Goal: Information Seeking & Learning: Learn about a topic

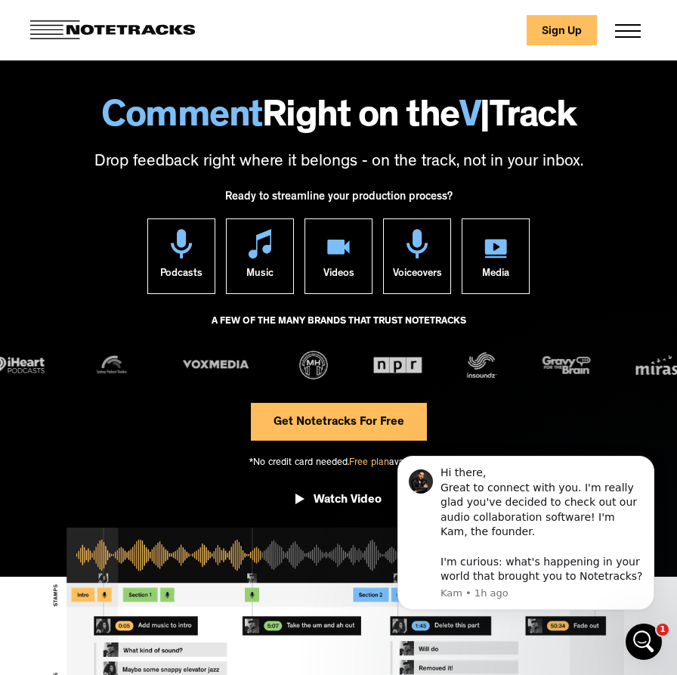
click at [617, 26] on div "About Use Cases Podcasting Music Production Video Education Voiceovers Marketin…" at bounding box center [628, 30] width 38 height 30
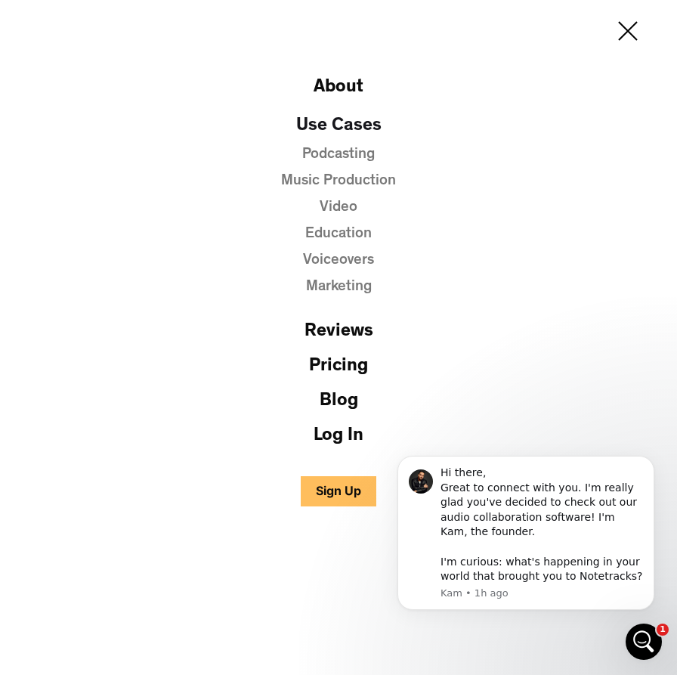
click at [345, 204] on link "Video" at bounding box center [339, 207] width 38 height 15
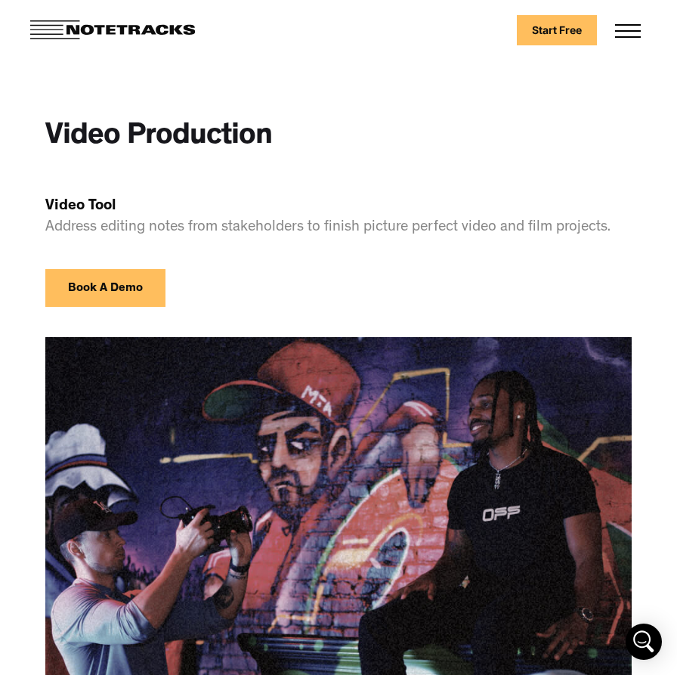
click at [640, 18] on div "About Use Cases Podcasting Music Production Video Education Voiceovers Marketin…" at bounding box center [628, 30] width 38 height 30
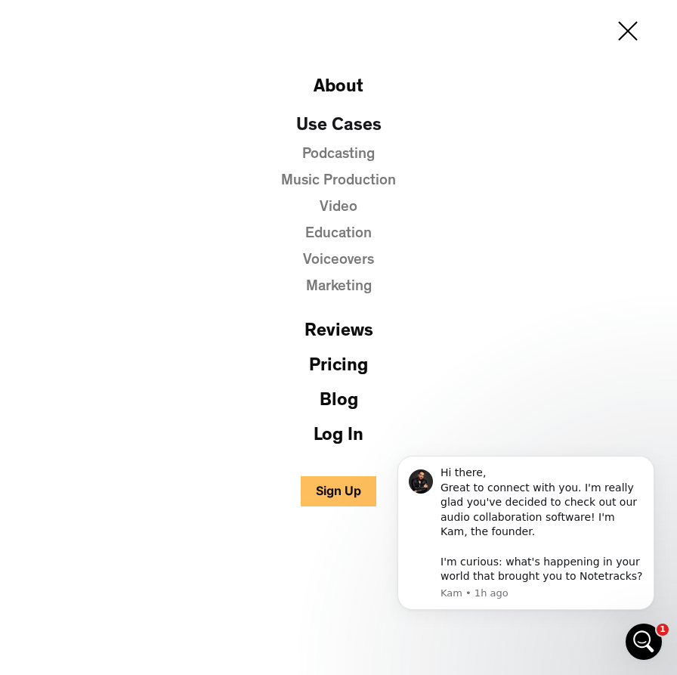
click at [367, 181] on link "Music Production" at bounding box center [338, 181] width 115 height 15
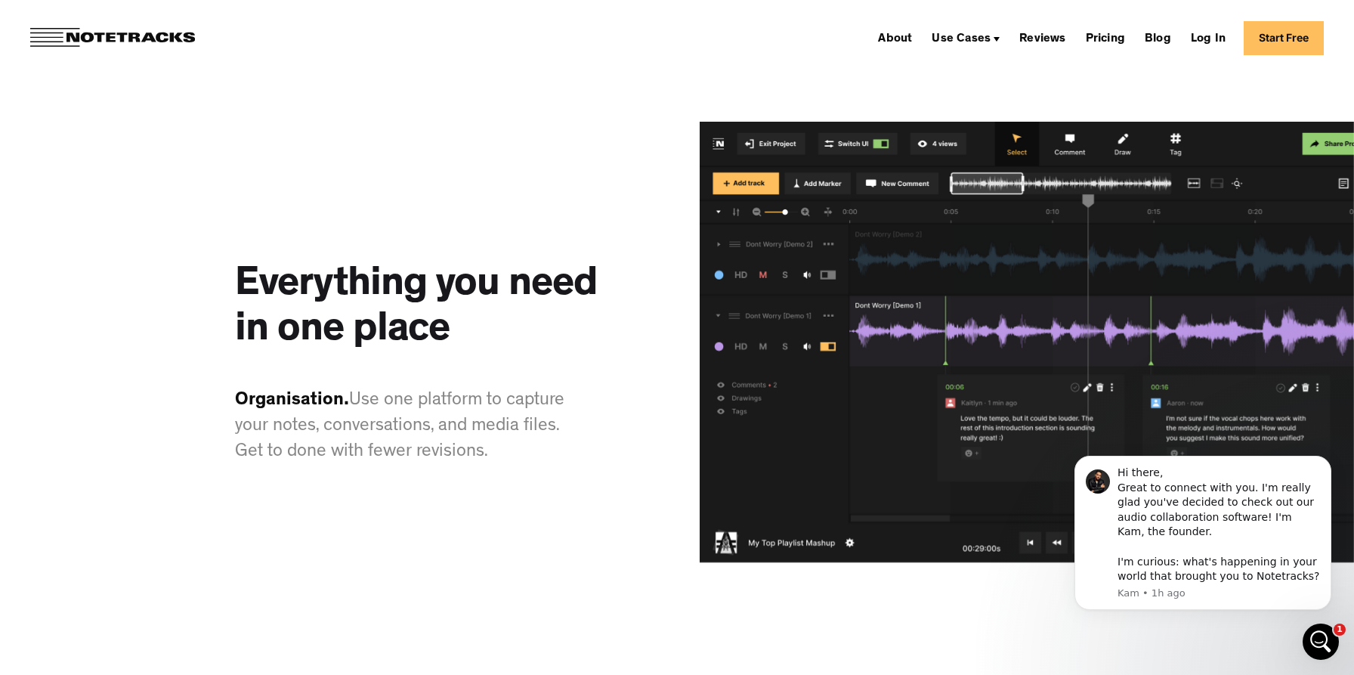
scroll to position [1719, 0]
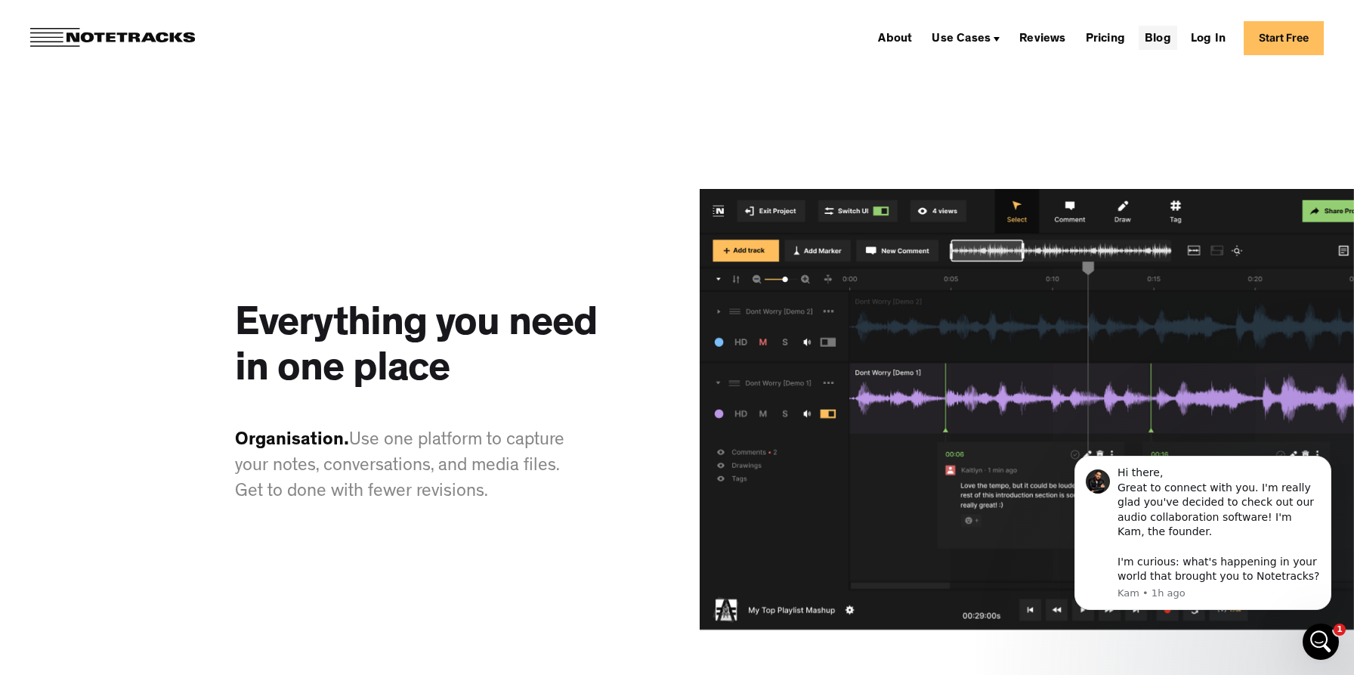
click at [676, 41] on link "Blog" at bounding box center [1158, 38] width 39 height 24
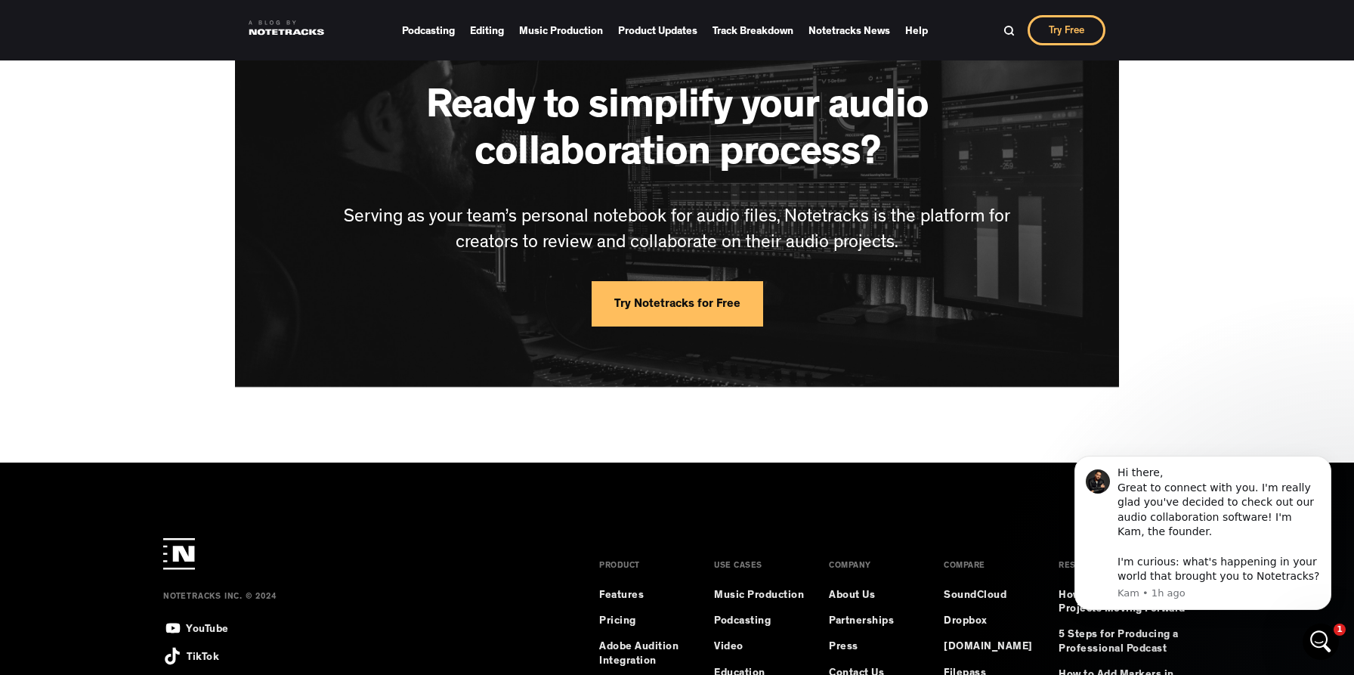
scroll to position [2300, 0]
